Goal: Task Accomplishment & Management: Manage account settings

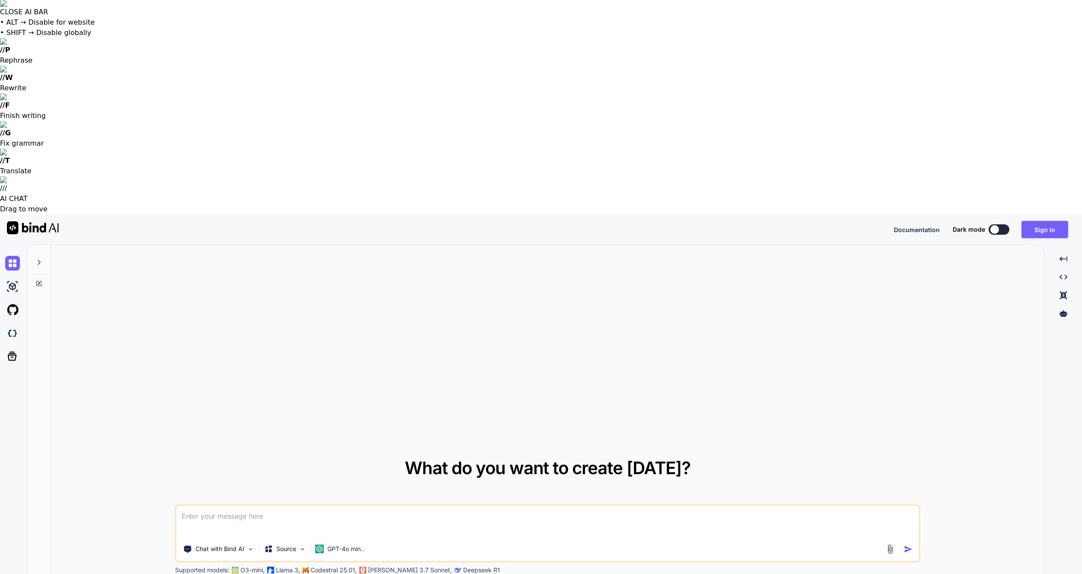
click at [1051, 215] on div "Documentation Dark mode Sign in Created with Pixso." at bounding box center [541, 230] width 1082 height 30
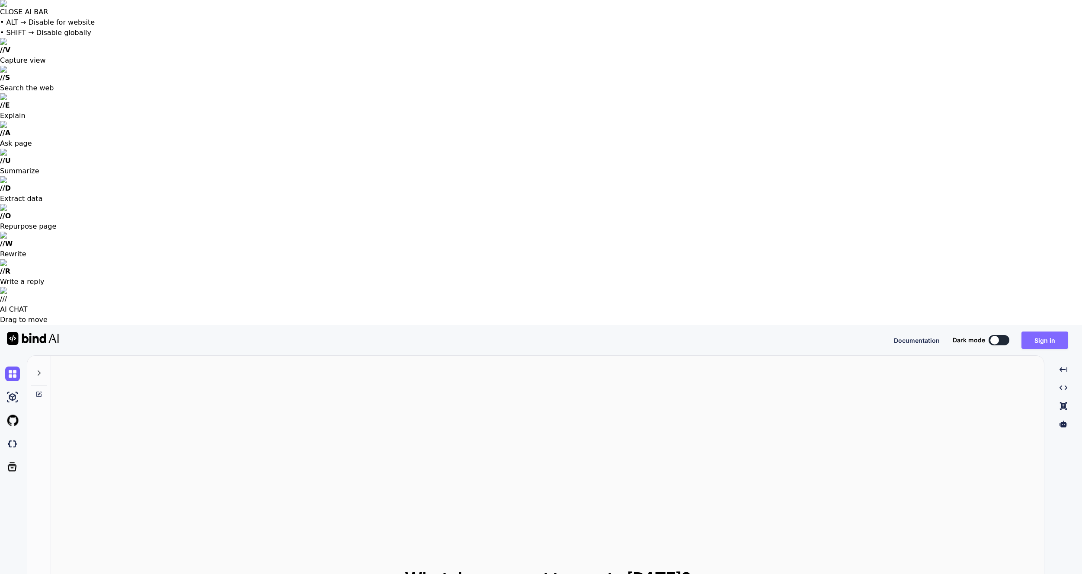
click at [1051, 332] on button "Sign in" at bounding box center [1045, 340] width 47 height 17
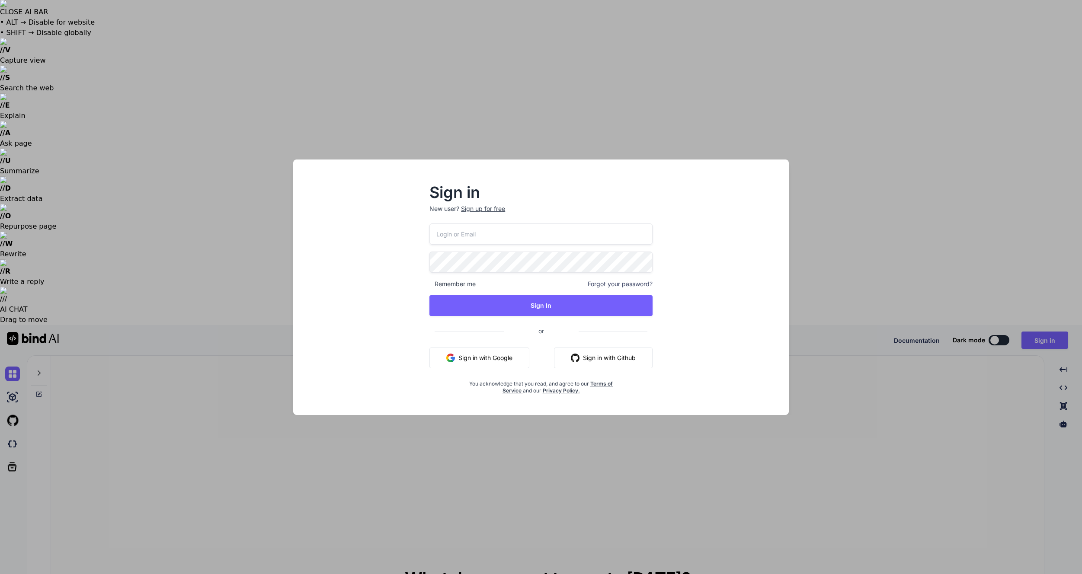
click at [631, 285] on span "Forgot your password?" at bounding box center [620, 284] width 65 height 9
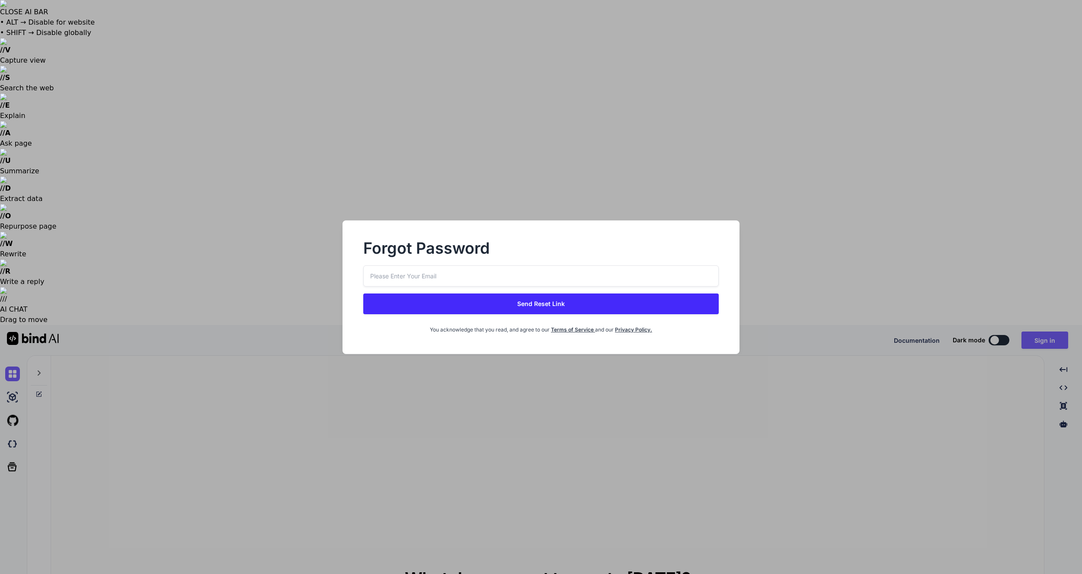
click at [520, 270] on input "email" at bounding box center [540, 276] width 355 height 21
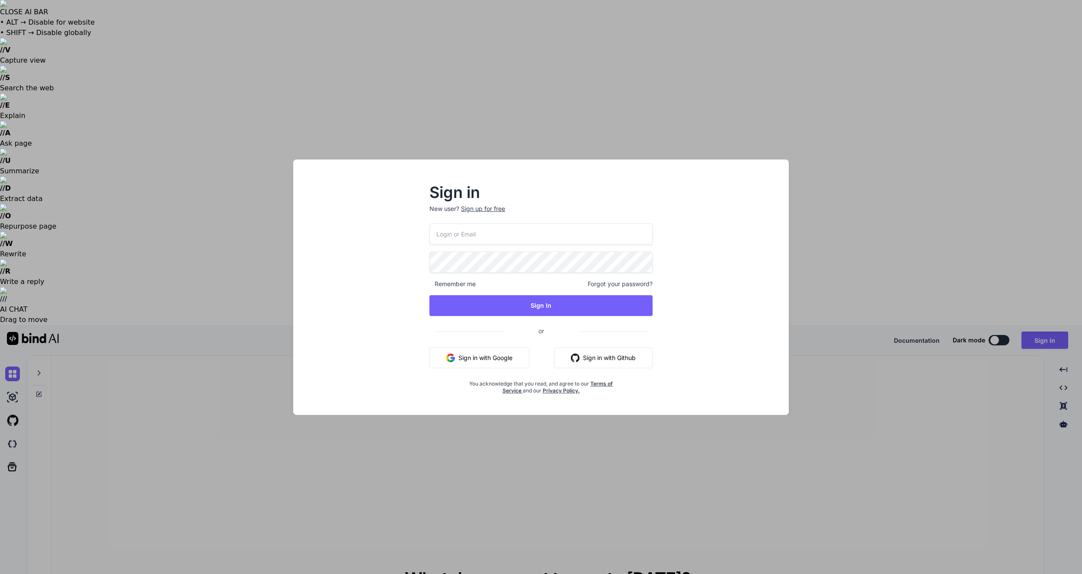
click at [536, 237] on input "email" at bounding box center [540, 234] width 223 height 21
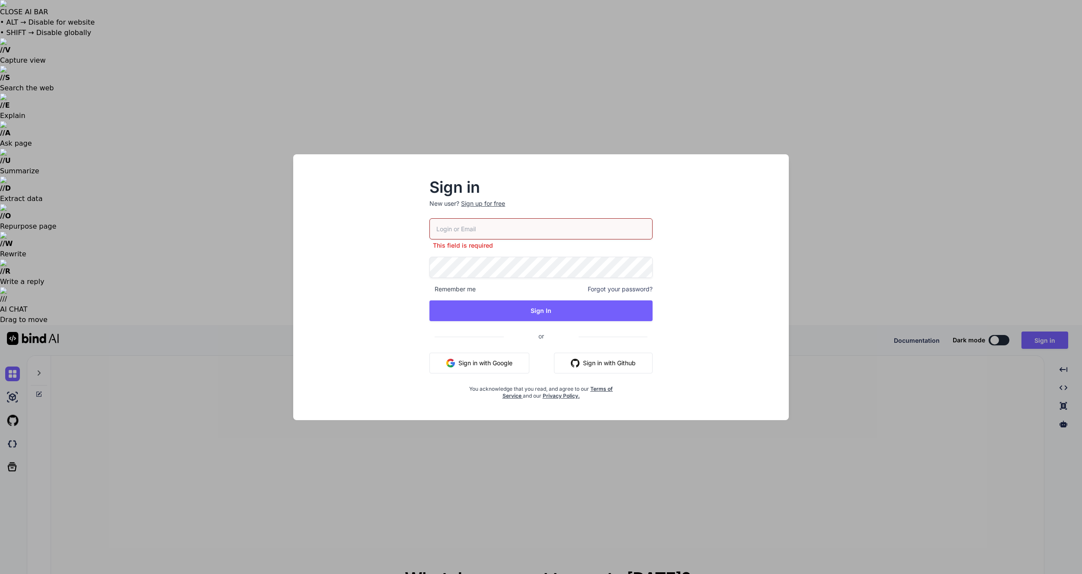
click at [522, 227] on input "email" at bounding box center [540, 228] width 223 height 21
type input "[EMAIL_ADDRESS][DOMAIN_NAME]"
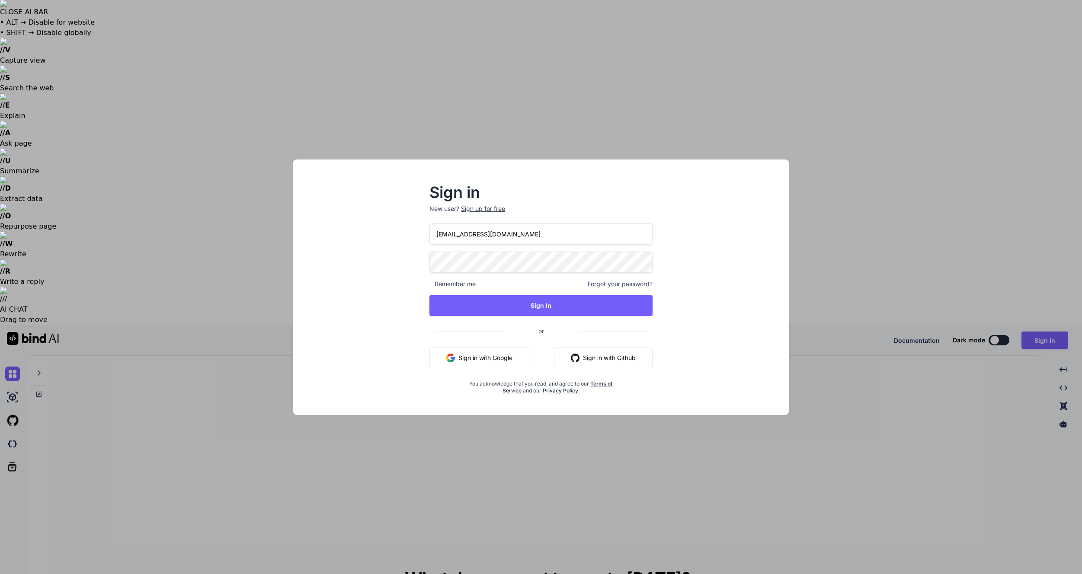
click at [616, 281] on span "Forgot your password?" at bounding box center [620, 284] width 65 height 9
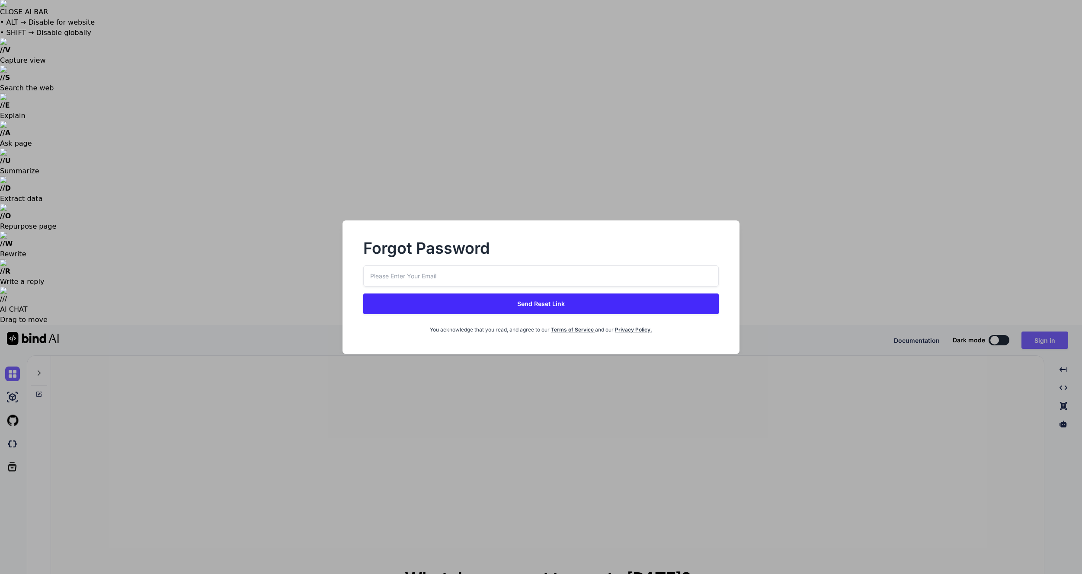
click at [616, 282] on input "email" at bounding box center [540, 276] width 355 height 21
